Goal: Information Seeking & Learning: Learn about a topic

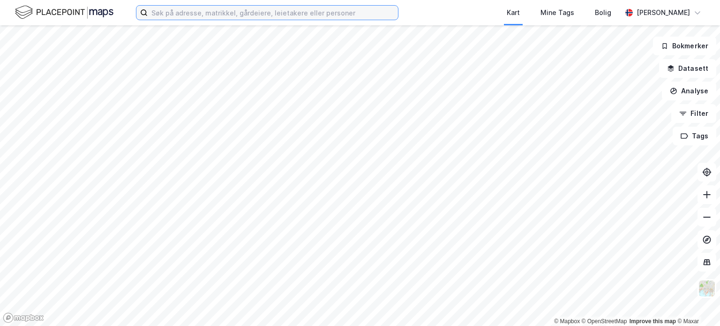
click at [203, 14] on input at bounding box center [273, 13] width 250 height 14
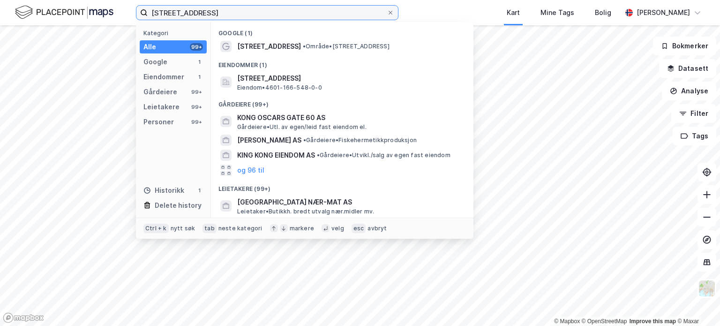
type input "[STREET_ADDRESS]"
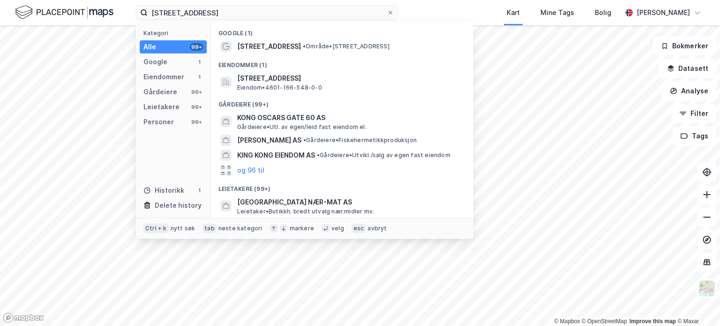
click at [290, 44] on span "[STREET_ADDRESS]" at bounding box center [269, 46] width 64 height 11
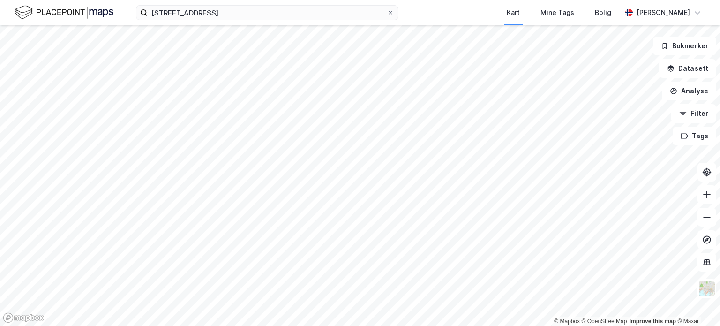
click at [705, 70] on button "Datasett" at bounding box center [687, 68] width 57 height 19
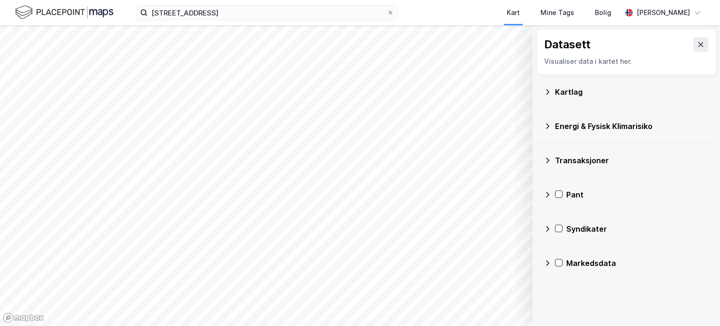
click at [698, 45] on icon at bounding box center [700, 44] width 5 height 5
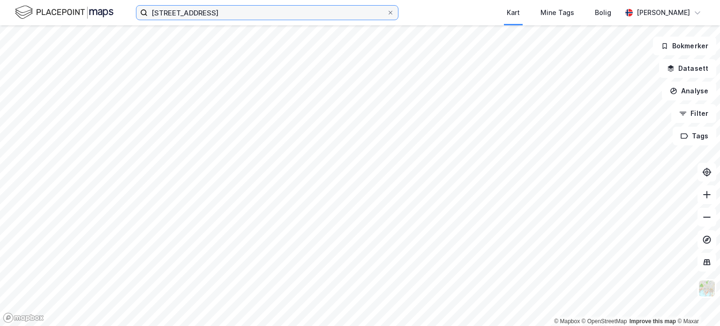
click at [223, 13] on input "[STREET_ADDRESS]" at bounding box center [267, 13] width 239 height 14
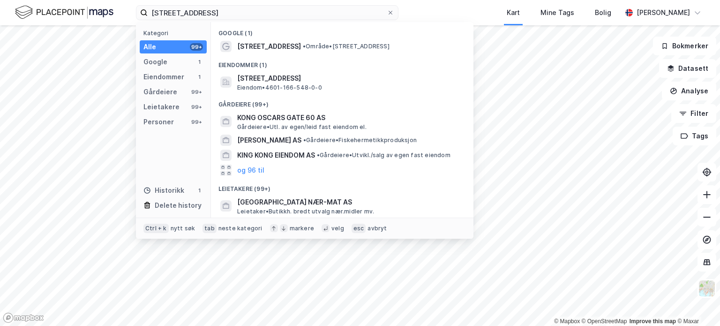
click at [316, 84] on span "Eiendom • 4601-166-548-0-0" at bounding box center [279, 87] width 85 height 7
